Goal: Information Seeking & Learning: Learn about a topic

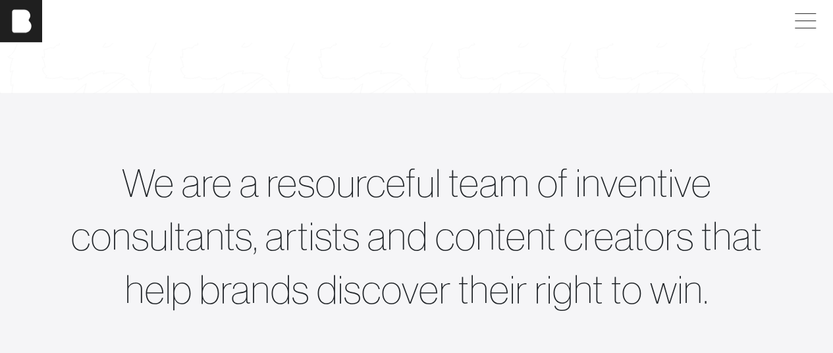
scroll to position [440, 0]
click at [825, 24] on div at bounding box center [806, 21] width 37 height 24
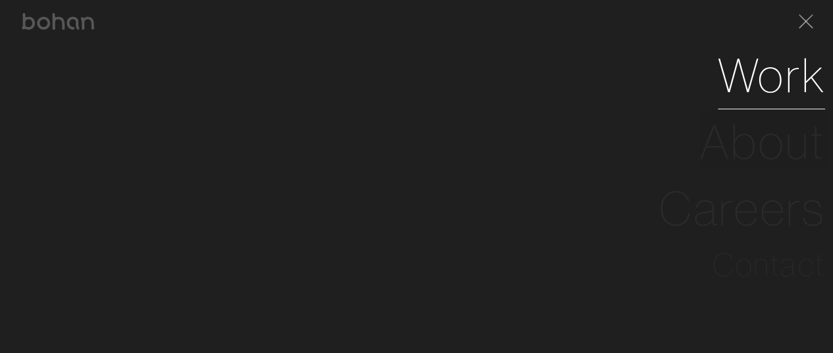
click at [767, 94] on link "Work" at bounding box center [771, 75] width 107 height 67
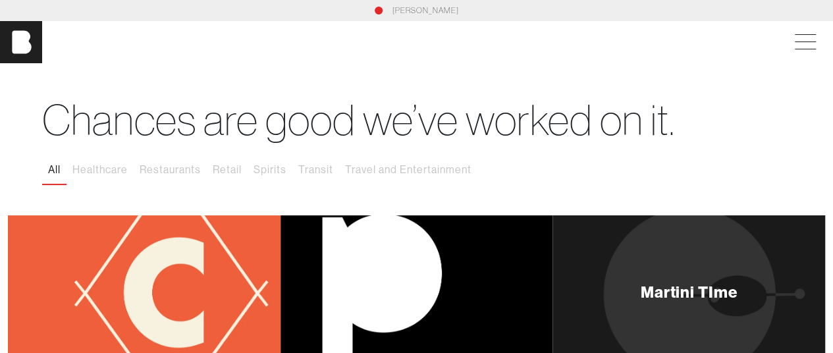
click at [678, 345] on div "Martini TIme" at bounding box center [689, 292] width 273 height 154
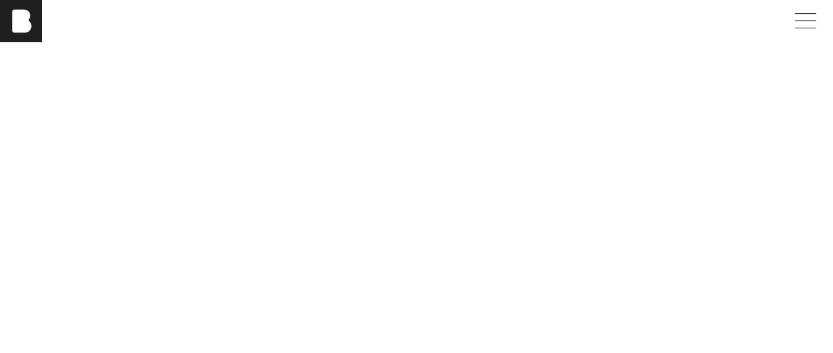
scroll to position [0, 1]
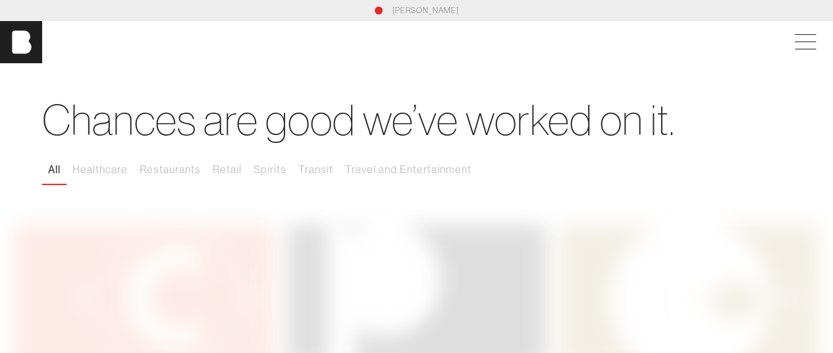
scroll to position [580, 0]
